Goal: Browse casually: Explore the website without a specific task or goal

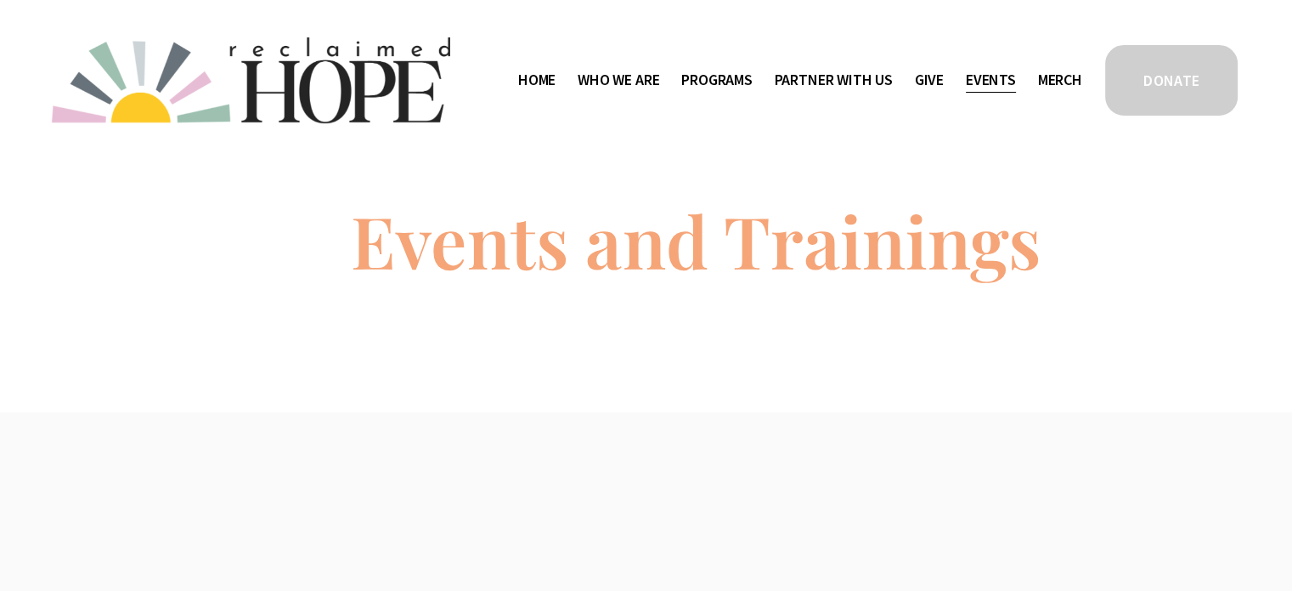
click at [0, 0] on span "Staff & Board" at bounding box center [0, 0] width 0 height 0
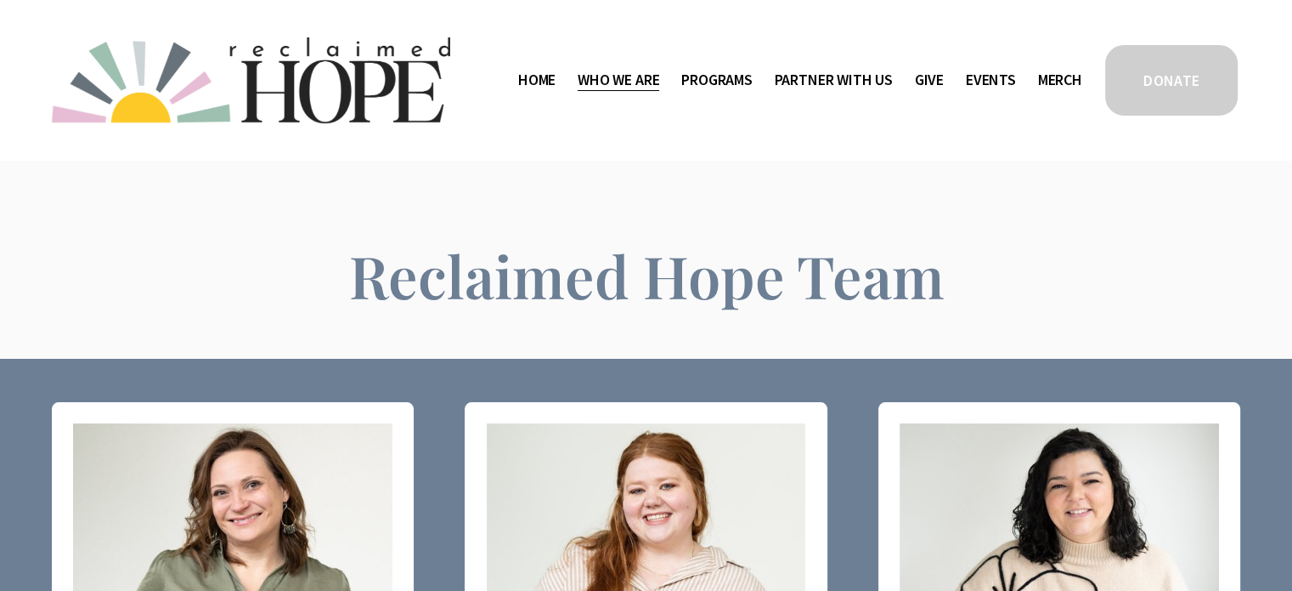
click at [519, 76] on link "Home" at bounding box center [536, 79] width 37 height 27
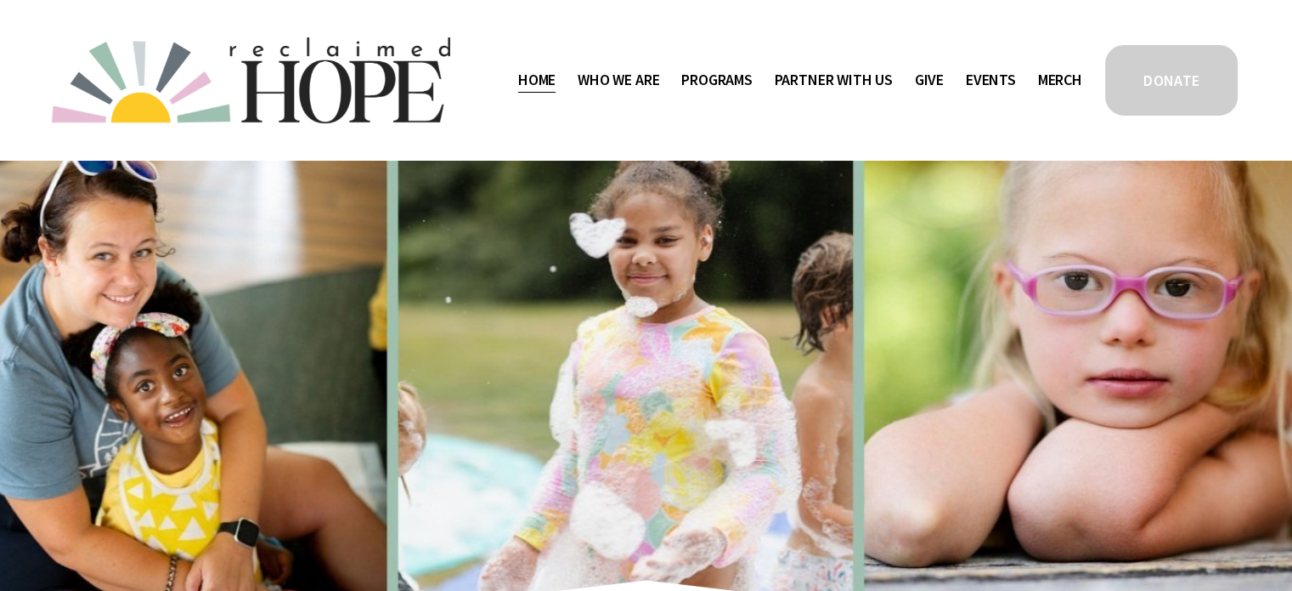
click at [958, 87] on nav "Home Who We Are Staff & Board Contact Public Documents Programs Thrive Support …" at bounding box center [800, 79] width 564 height 27
click at [988, 76] on link "Events" at bounding box center [991, 79] width 50 height 27
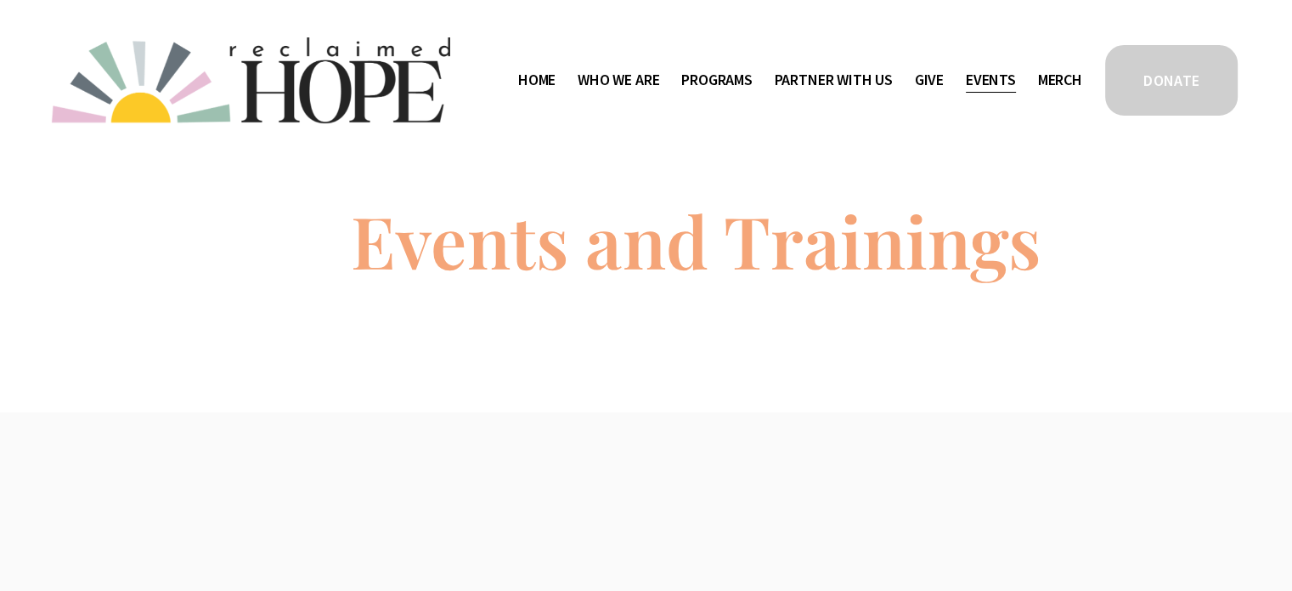
click at [0, 0] on span "Staff & Board" at bounding box center [0, 0] width 0 height 0
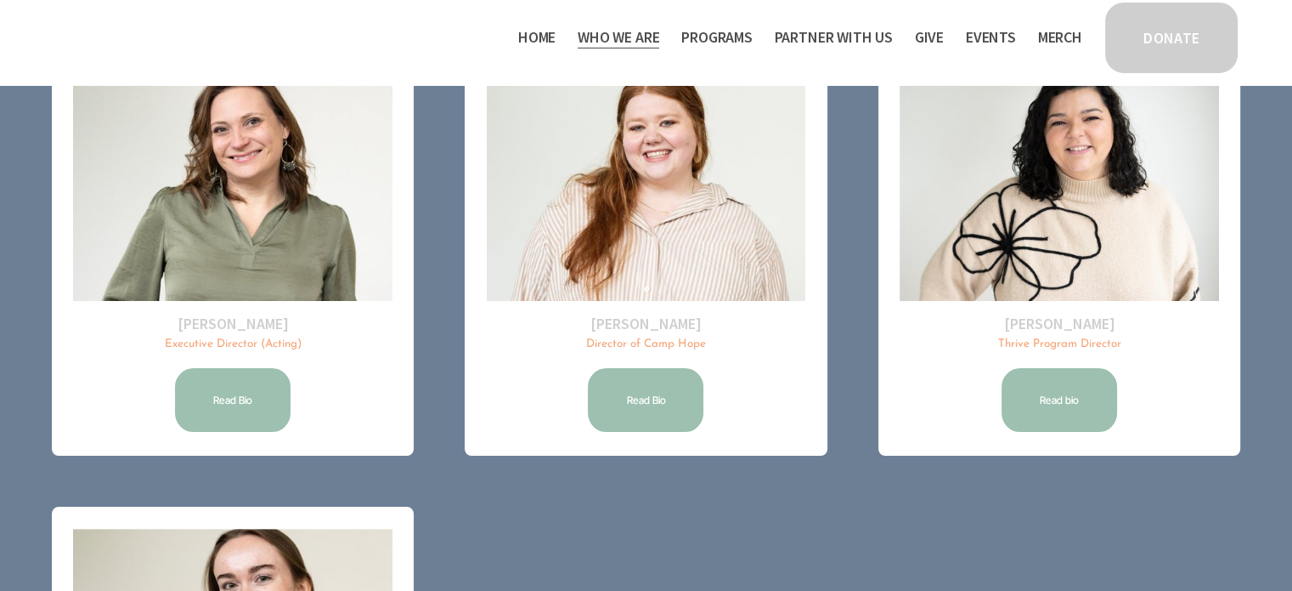
scroll to position [246, 0]
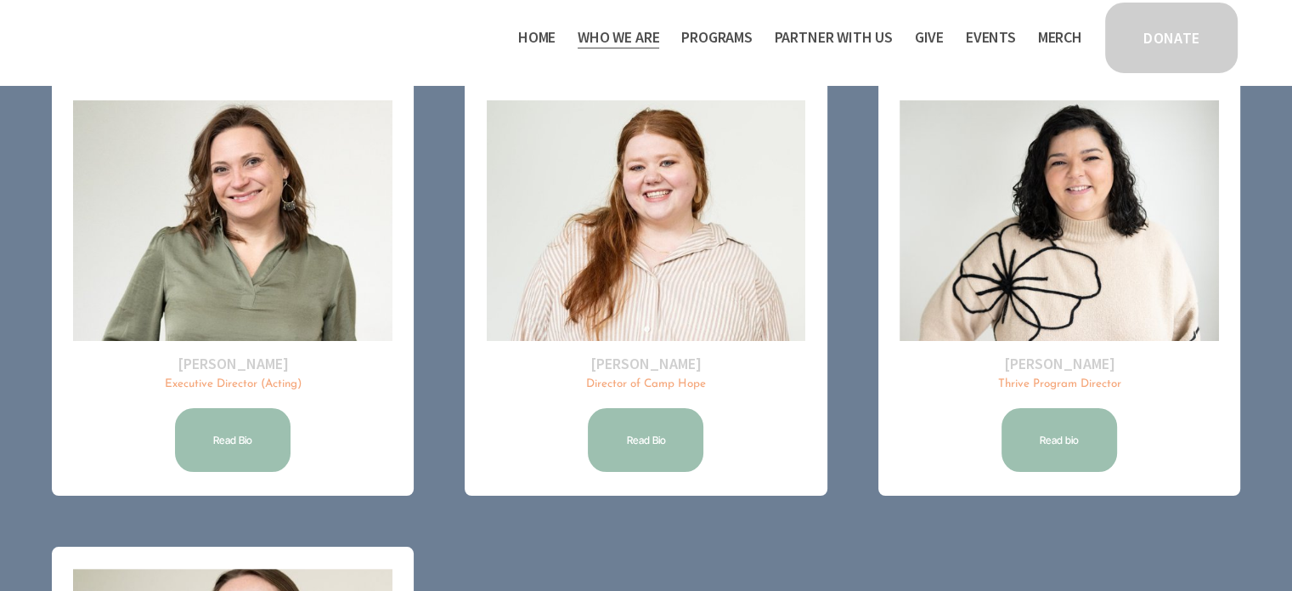
click at [0, 0] on span "Camp Hope" at bounding box center [0, 0] width 0 height 0
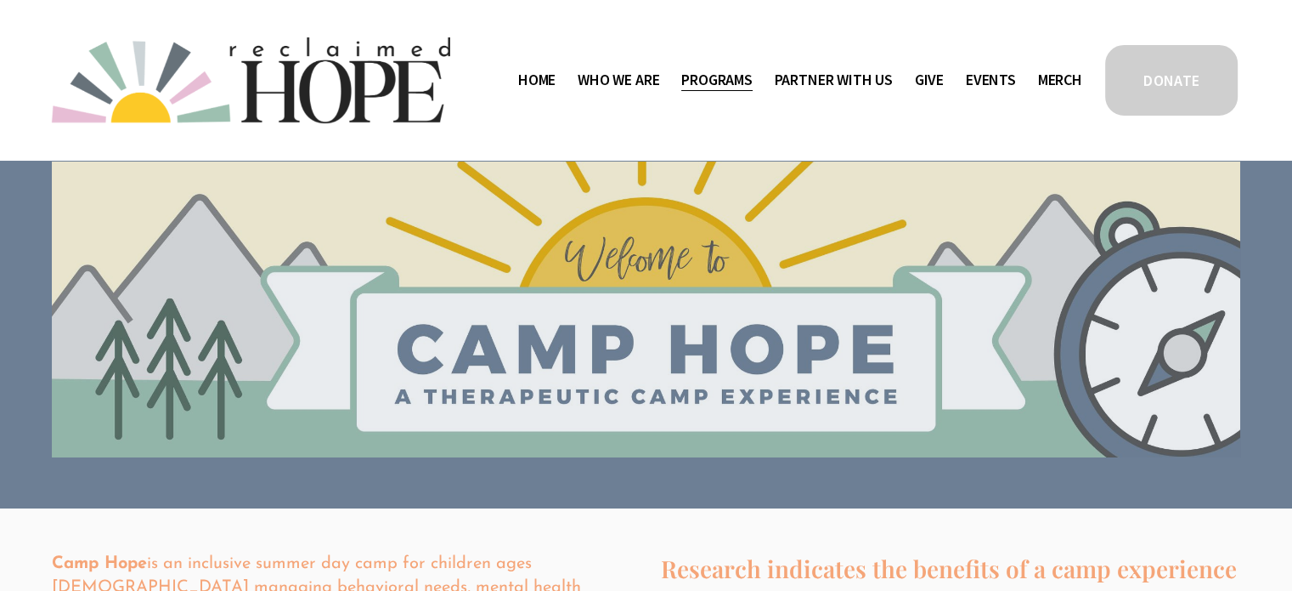
click at [0, 0] on span "Thrive Support Groups" at bounding box center [0, 0] width 0 height 0
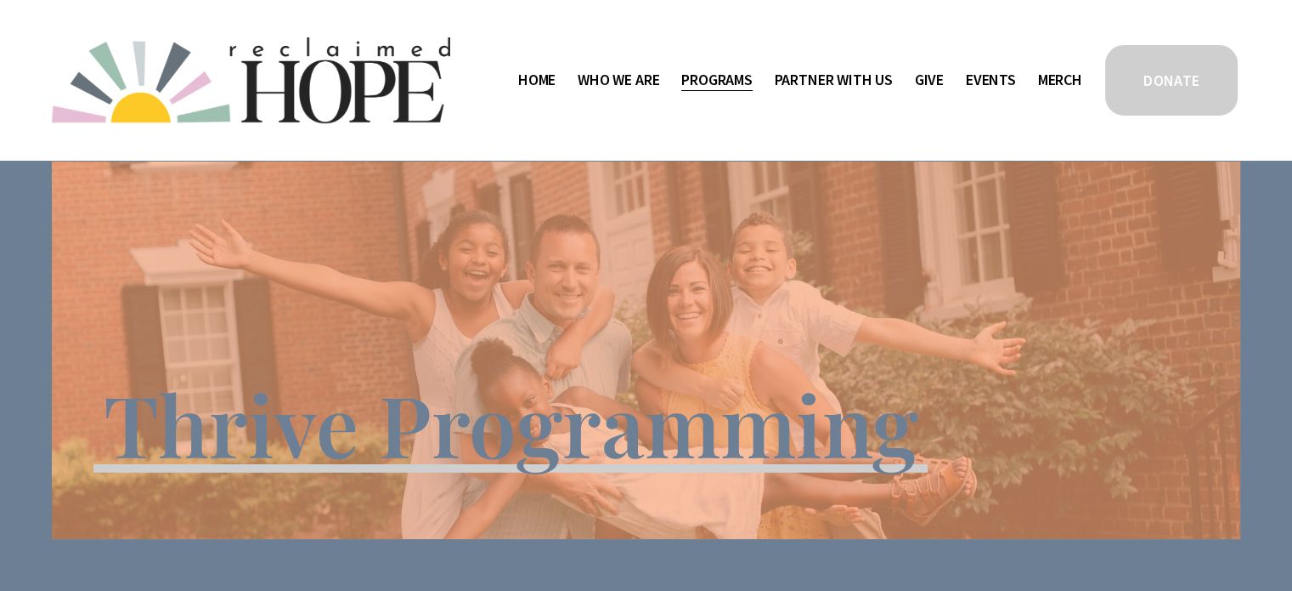
click at [0, 0] on span "Program Partners" at bounding box center [0, 0] width 0 height 0
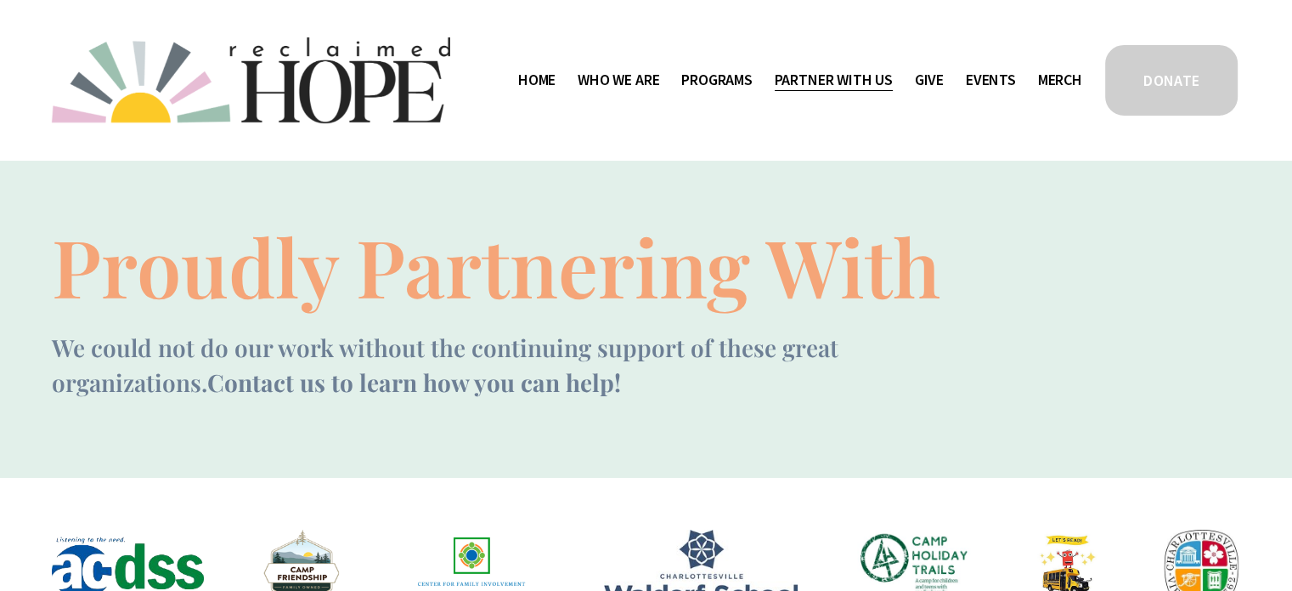
click at [0, 0] on span "Mission Partners" at bounding box center [0, 0] width 0 height 0
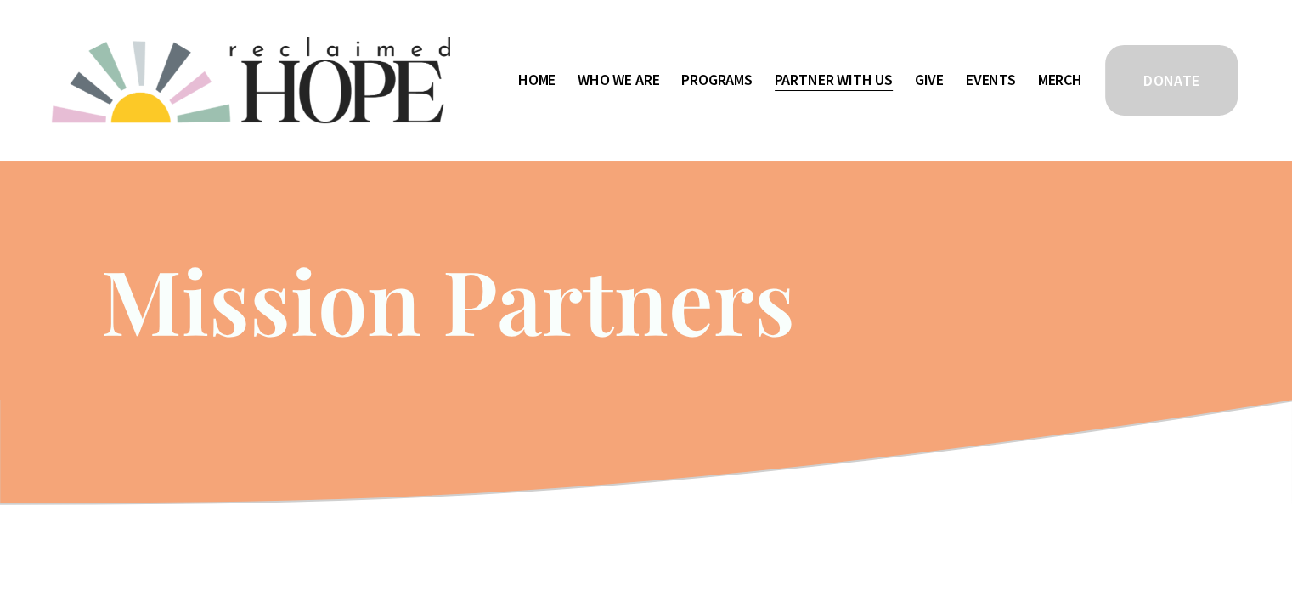
click at [993, 75] on link "Events" at bounding box center [991, 79] width 50 height 27
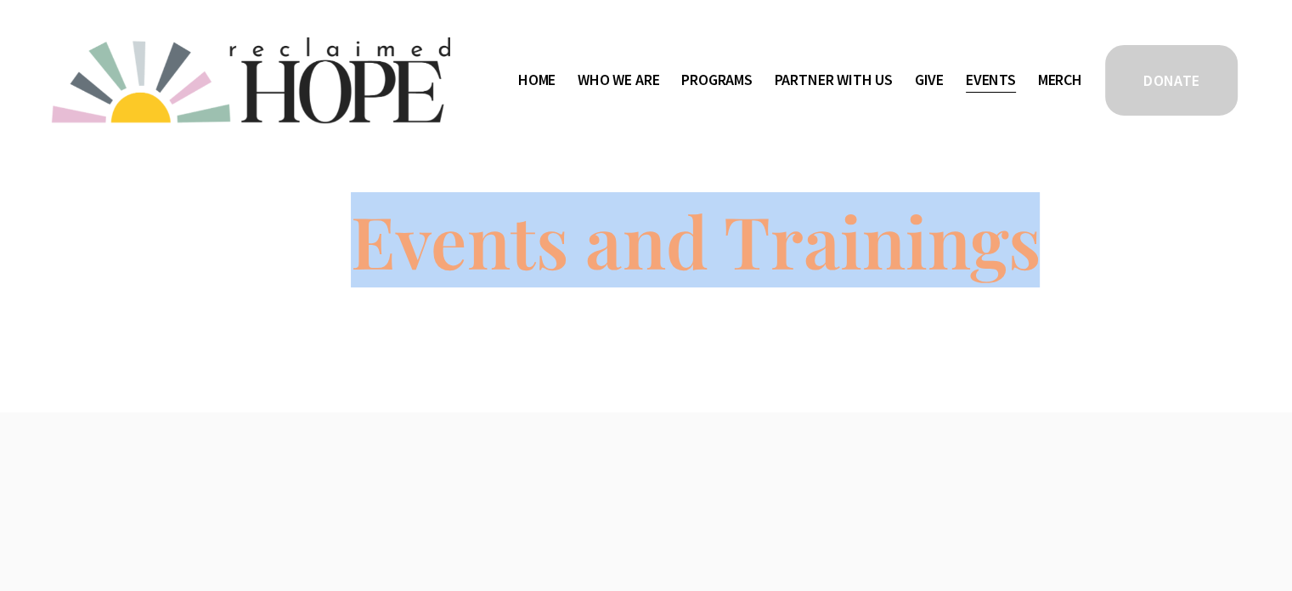
drag, startPoint x: 1291, startPoint y: 153, endPoint x: 1304, endPoint y: 273, distance: 120.5
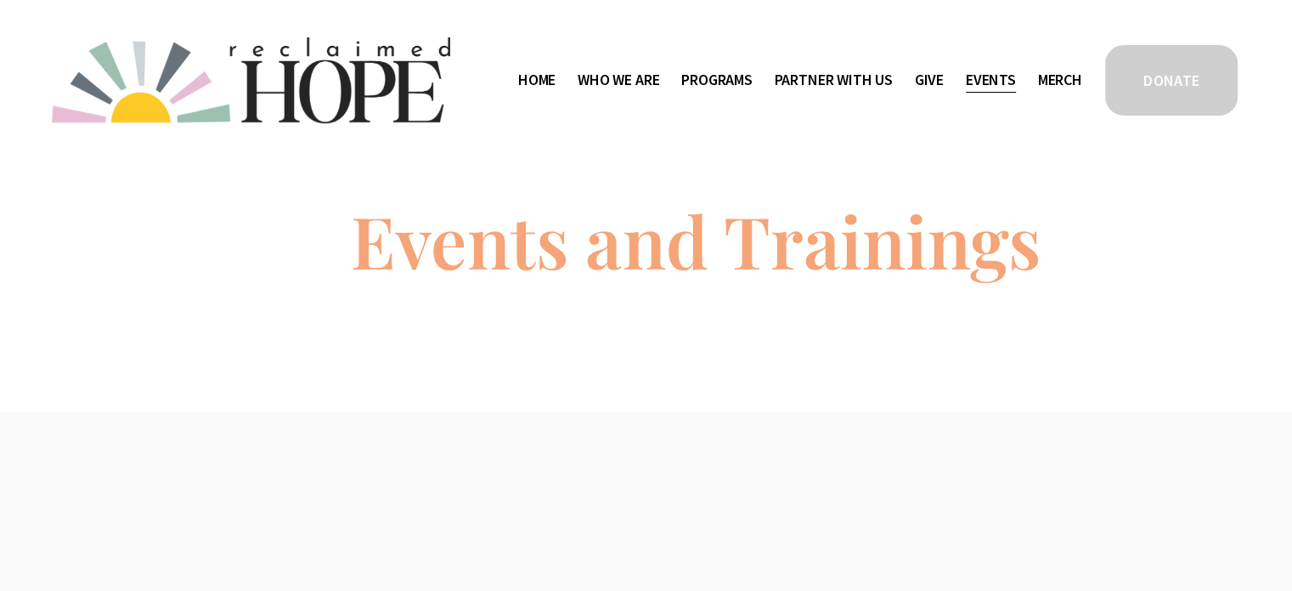
click at [1253, 240] on div "Events and Trainings" at bounding box center [646, 286] width 1292 height 165
click at [1061, 71] on link "Merch" at bounding box center [1060, 79] width 44 height 27
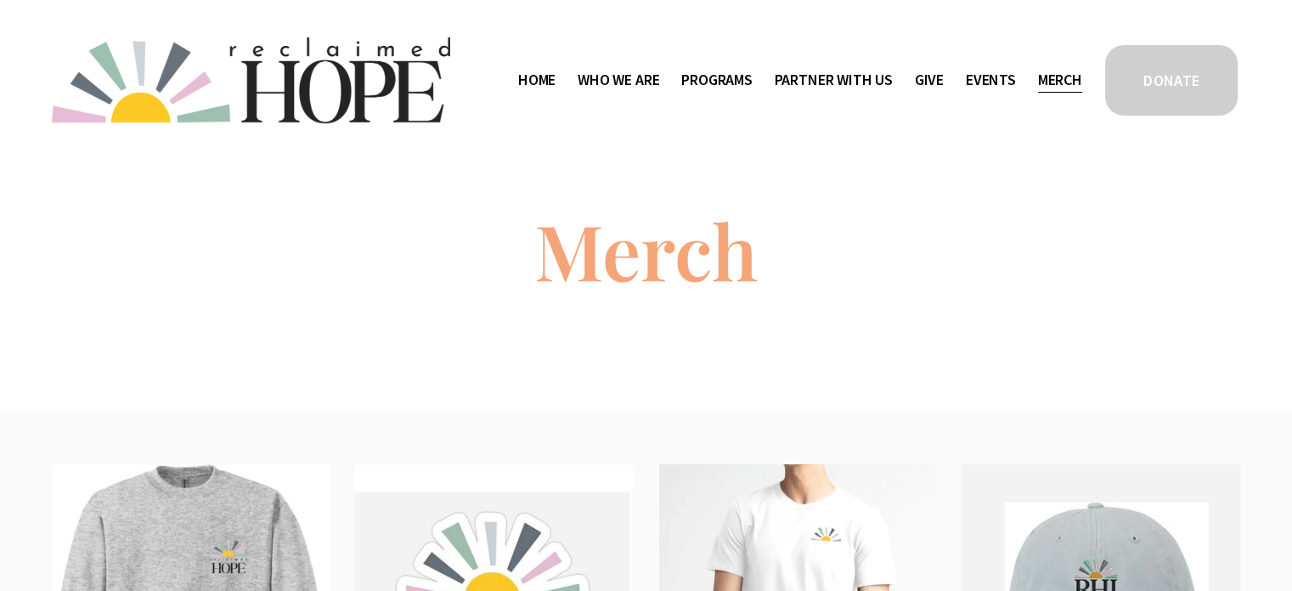
click at [0, 0] on span "Staff & Board" at bounding box center [0, 0] width 0 height 0
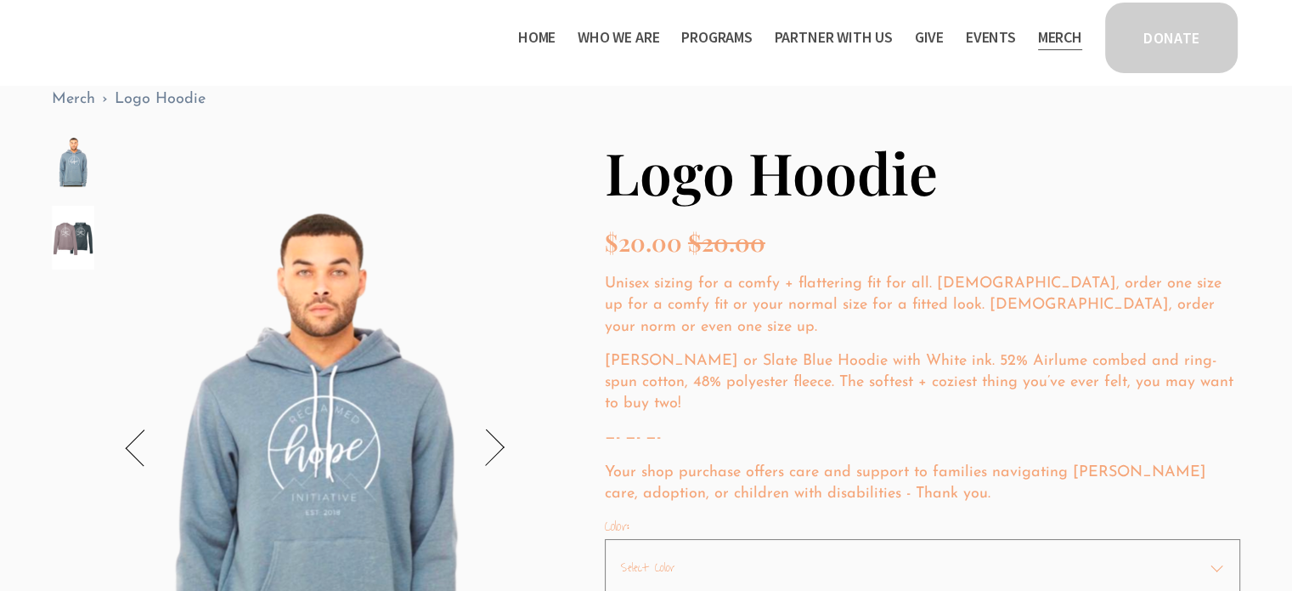
scroll to position [68, 0]
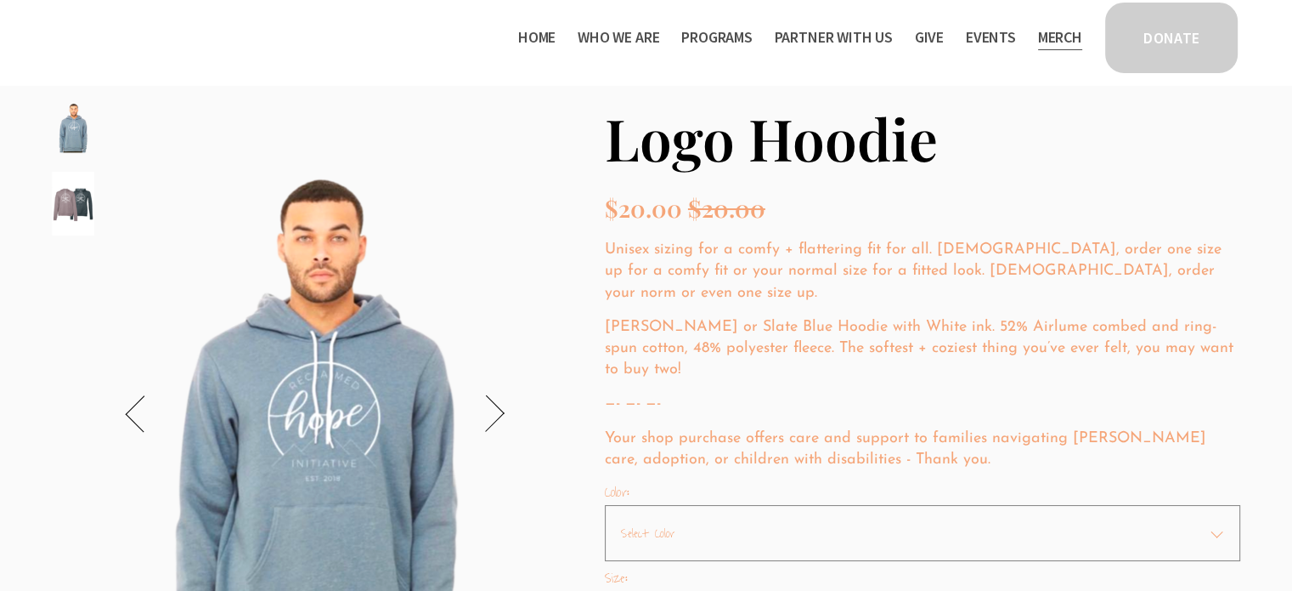
click at [64, 206] on img "Image 2 of 2" at bounding box center [73, 204] width 42 height 64
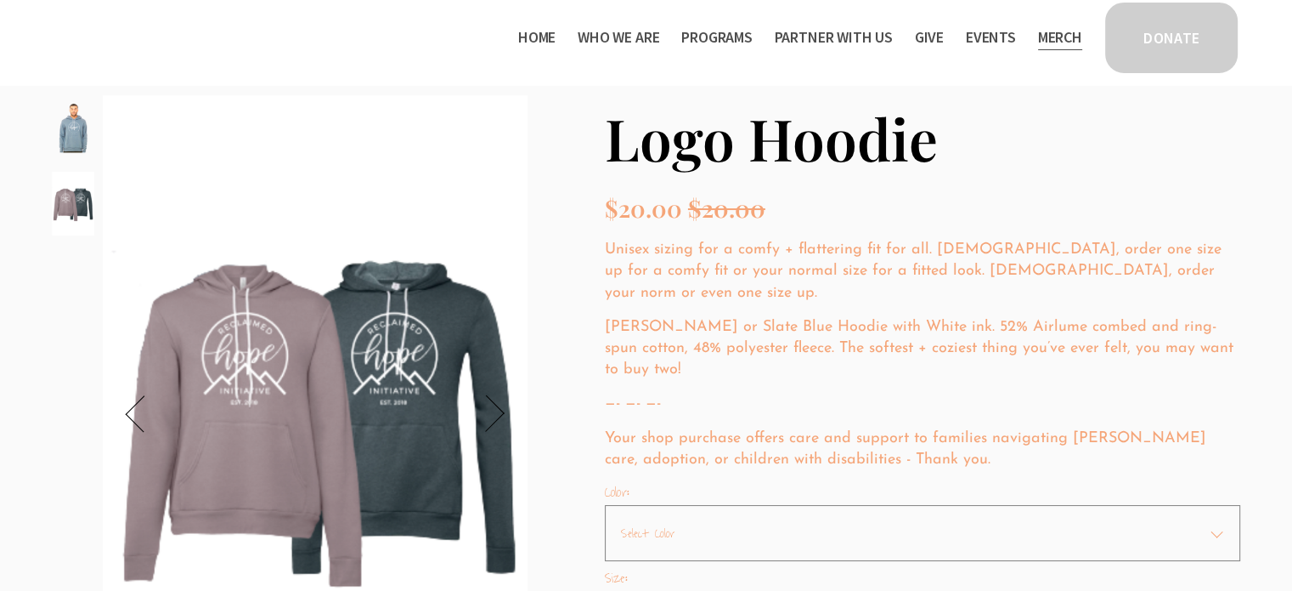
click at [67, 134] on img "Image 1 of 2" at bounding box center [73, 127] width 42 height 64
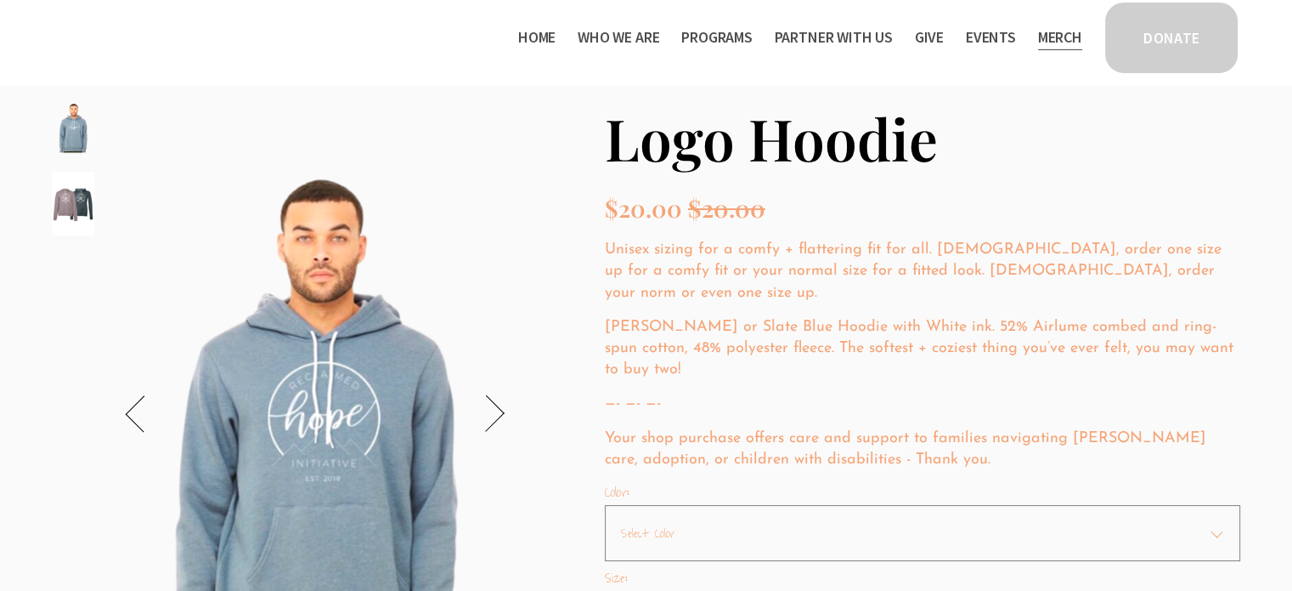
click at [500, 401] on button "Next" at bounding box center [486, 414] width 42 height 42
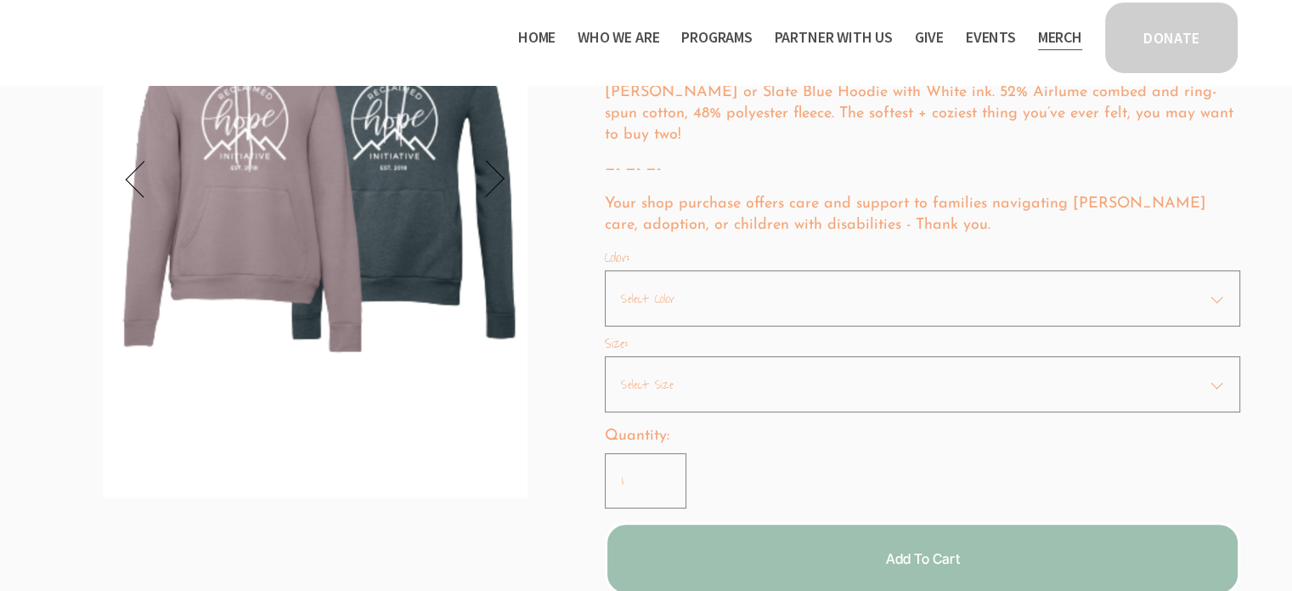
scroll to position [307, 0]
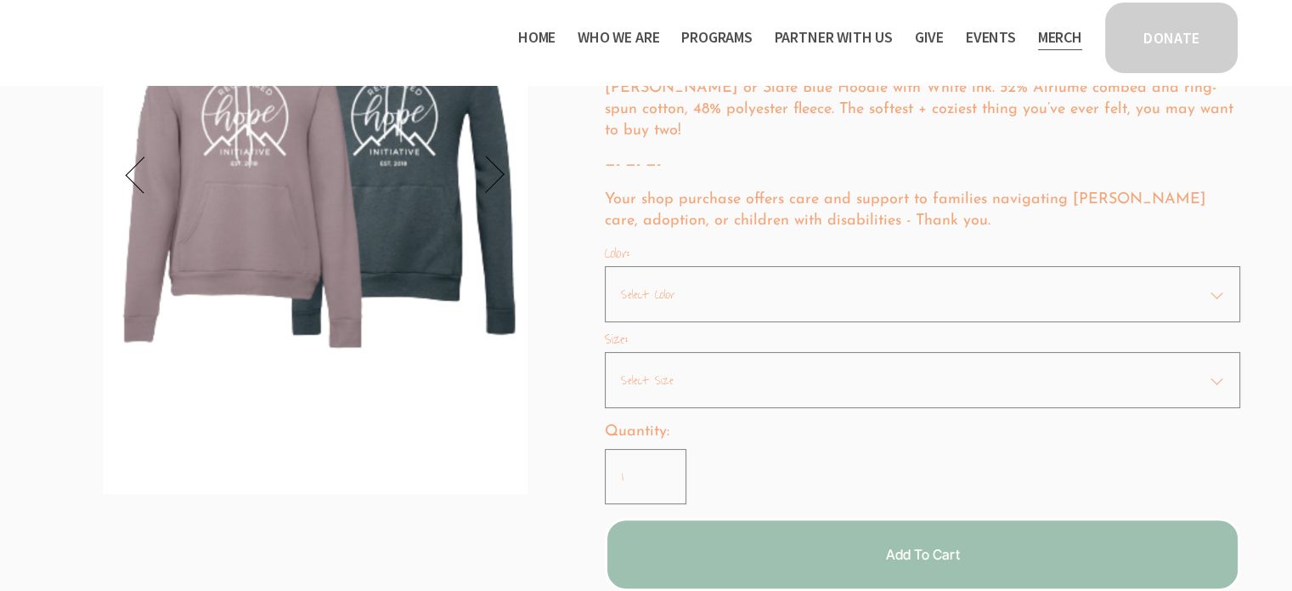
click at [765, 282] on select "Select Color Blue Gray" at bounding box center [923, 294] width 636 height 56
select select "Gray"
click at [605, 266] on select "Select Color Blue Gray" at bounding box center [923, 294] width 636 height 56
click at [709, 359] on select "Select Size Small (Sold Out) Medium (Sold Out) Large (Sold Out) XL (Sold Out) 2…" at bounding box center [923, 380] width 636 height 56
click at [529, 375] on div "2 / 2 Image 1 of 2 Image 2 of 2 Logo Hoodie Sale Price: $20.00 Original Price: …" at bounding box center [646, 225] width 1189 height 738
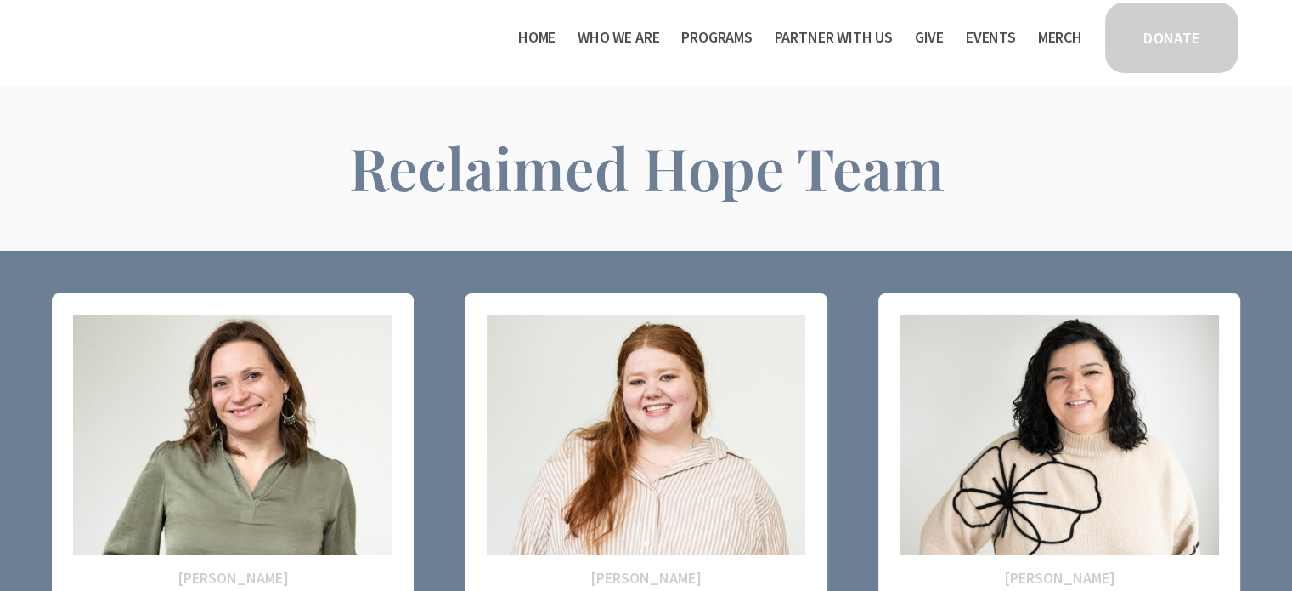
scroll to position [322, 0]
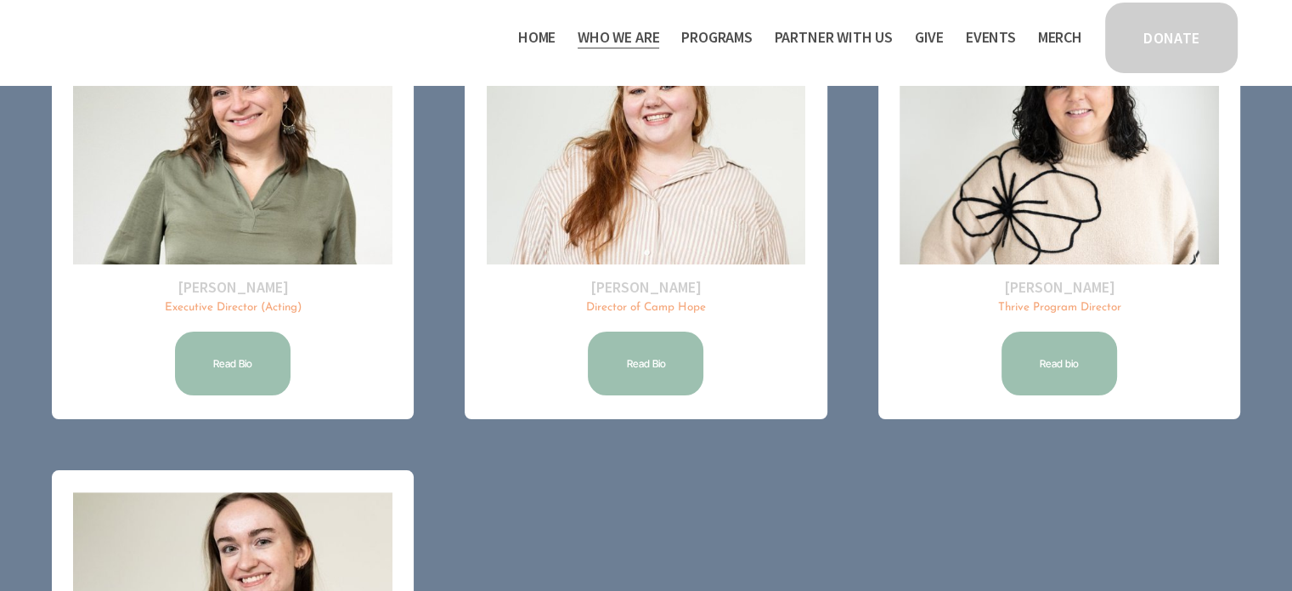
click at [1082, 335] on link "Read bio" at bounding box center [1059, 363] width 121 height 69
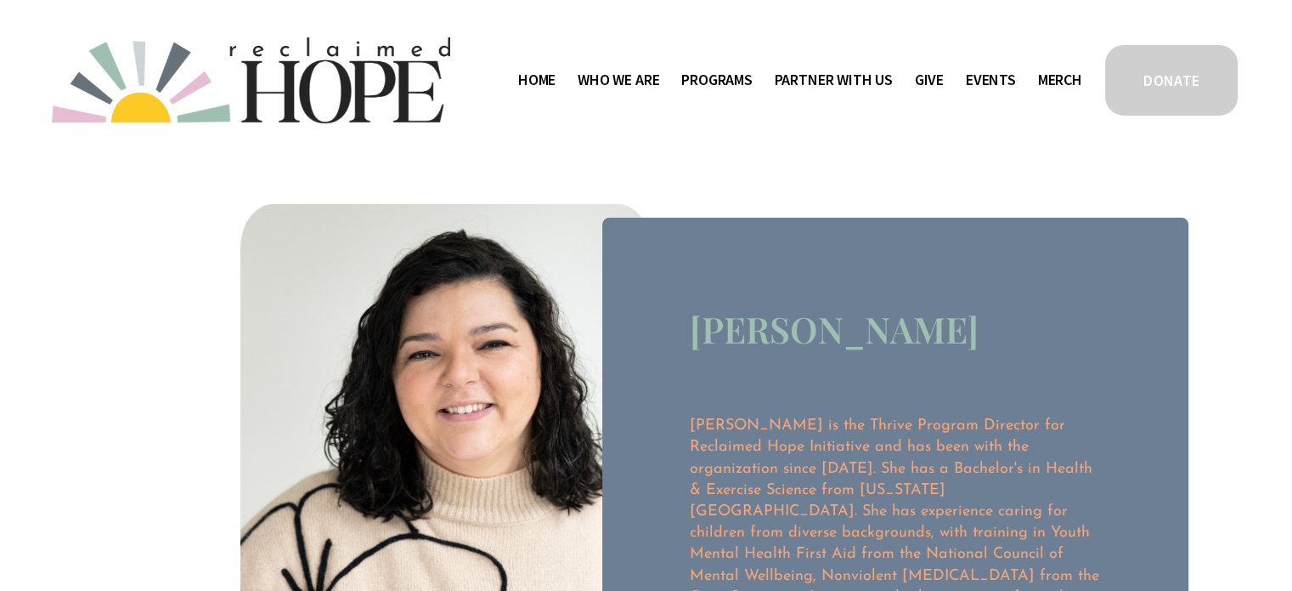
click at [0, 0] on span "Thrive Support Groups" at bounding box center [0, 0] width 0 height 0
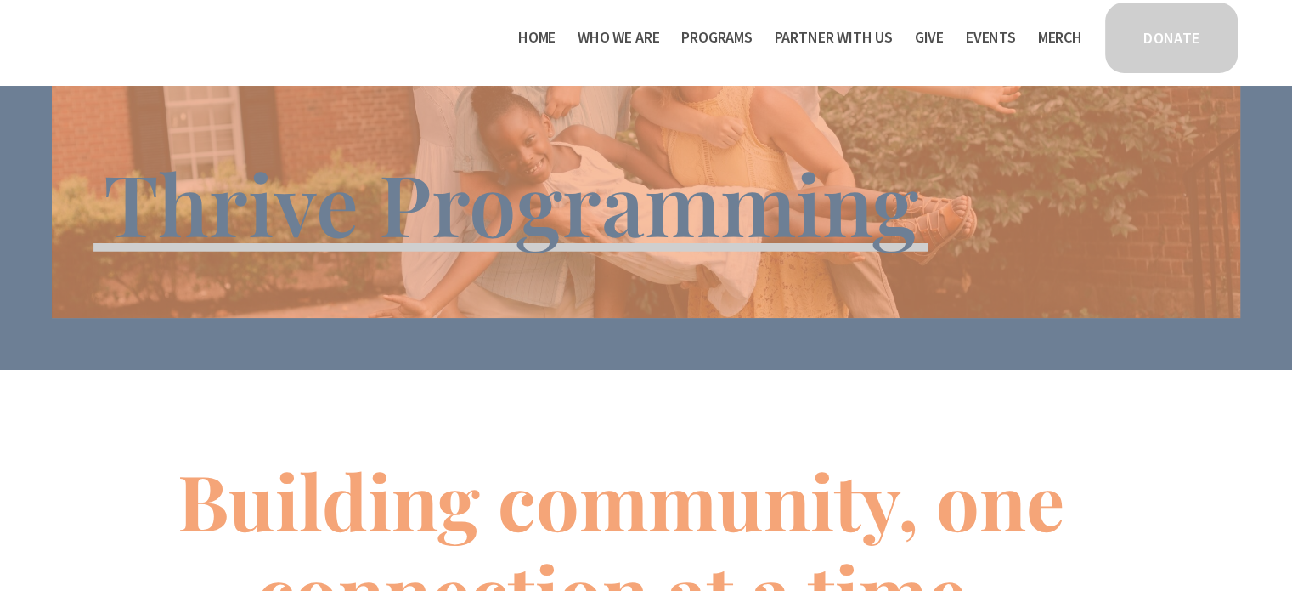
scroll to position [65, 0]
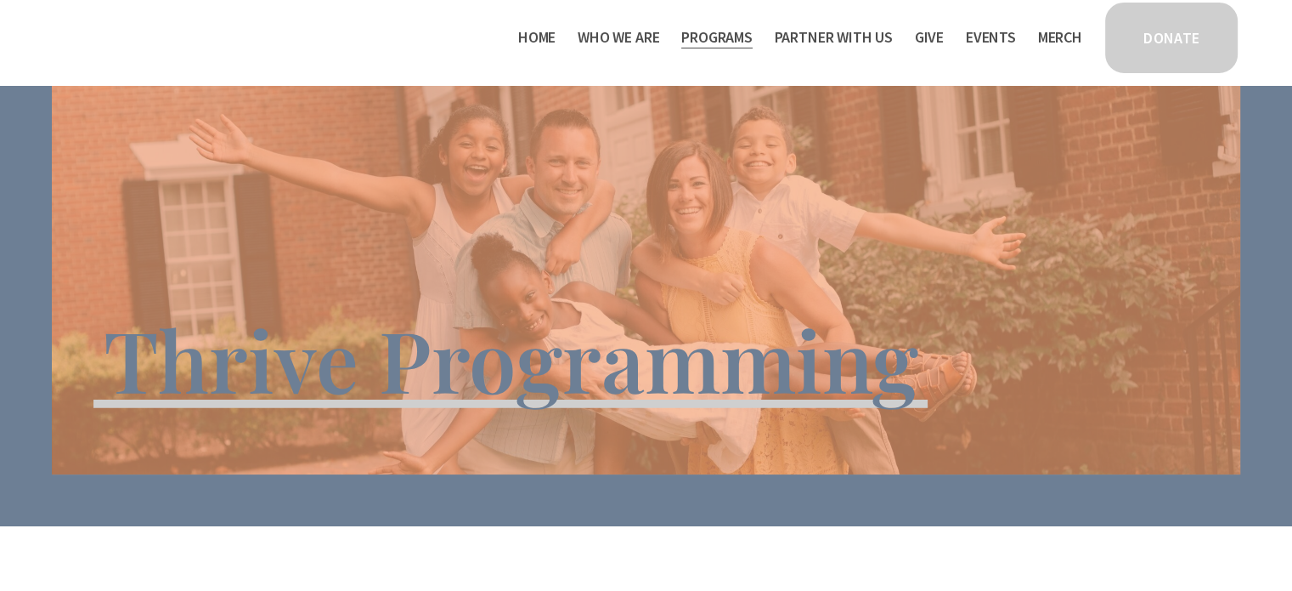
click at [524, 33] on link "Home" at bounding box center [536, 37] width 37 height 27
